Goal: Book appointment/travel/reservation

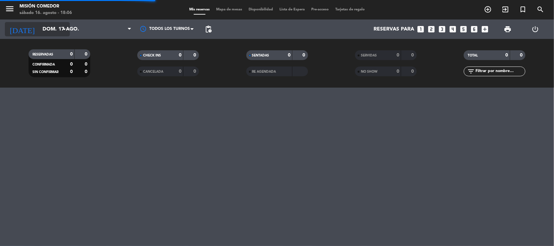
click at [56, 32] on input "dom. 17 ago." at bounding box center [73, 29] width 69 height 13
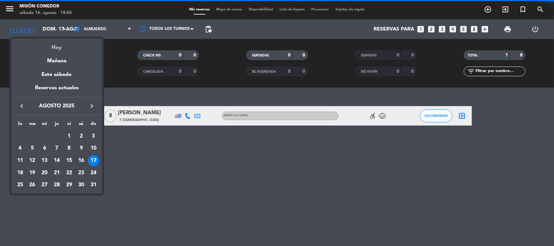
click at [61, 49] on div "Hoy" at bounding box center [56, 45] width 91 height 13
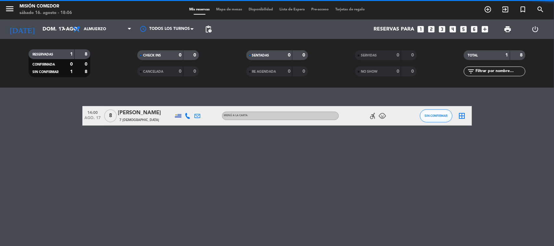
type input "sáb. 16 ago."
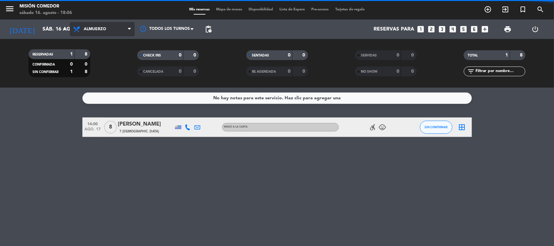
click at [96, 31] on span "Almuerzo" at bounding box center [95, 29] width 22 height 5
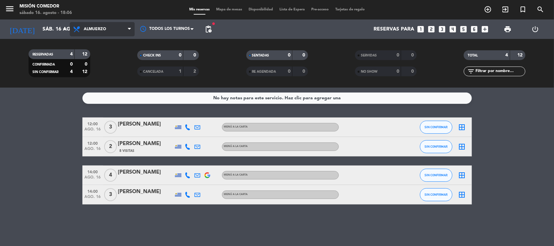
click at [94, 33] on span "Almuerzo" at bounding box center [102, 29] width 65 height 14
click at [95, 70] on div "menu Misión Comedor [DATE] 16. agosto - 18:06 Mis reservas Mapa de mesas Dispon…" at bounding box center [277, 44] width 554 height 88
